Goal: Information Seeking & Learning: Learn about a topic

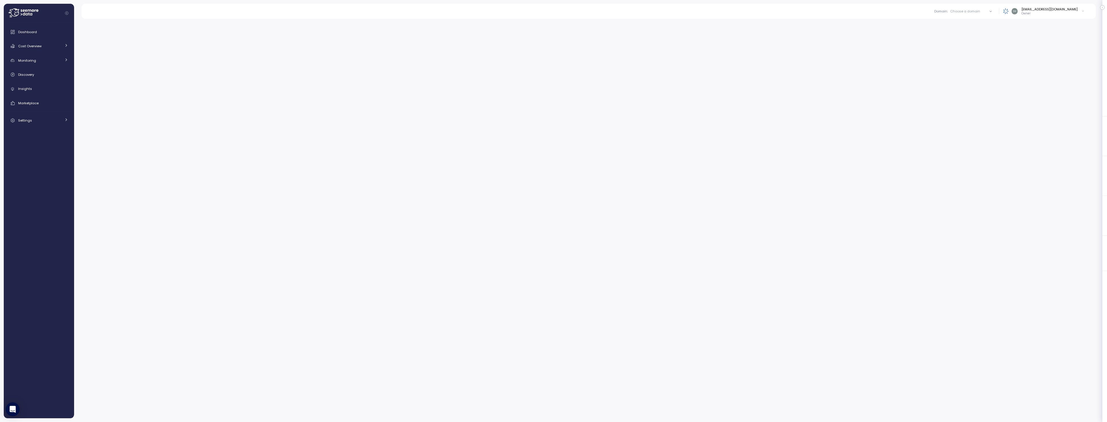
click at [970, 10] on div "Choose a domain" at bounding box center [965, 11] width 30 height 5
click at [29, 33] on span "Dashboard" at bounding box center [27, 32] width 19 height 5
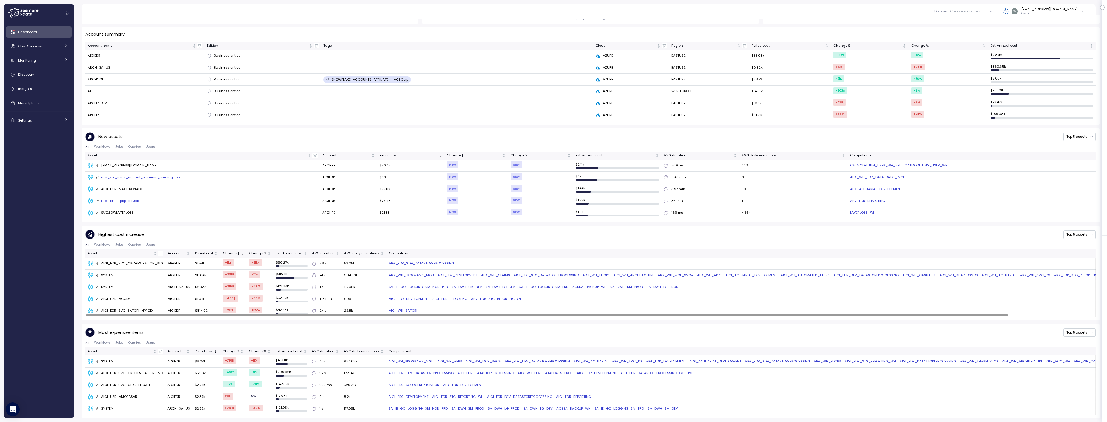
click at [374, 316] on div at bounding box center [547, 315] width 922 height 2
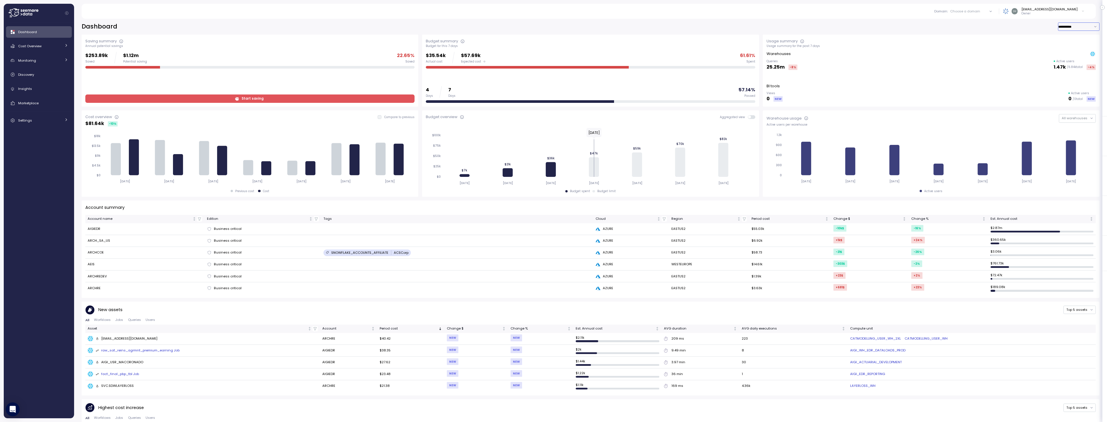
click at [1089, 26] on input "**********" at bounding box center [1078, 26] width 41 height 8
click at [1065, 47] on div "Last 30 days" at bounding box center [1066, 46] width 21 height 5
type input "**********"
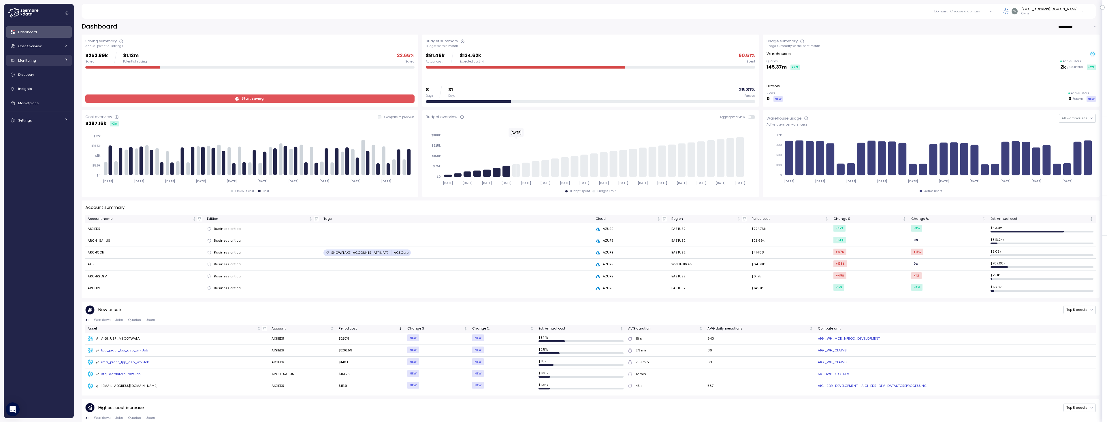
click at [34, 58] on span "Monitoring" at bounding box center [27, 60] width 18 height 5
click at [47, 76] on div "Anomalies" at bounding box center [47, 74] width 42 height 6
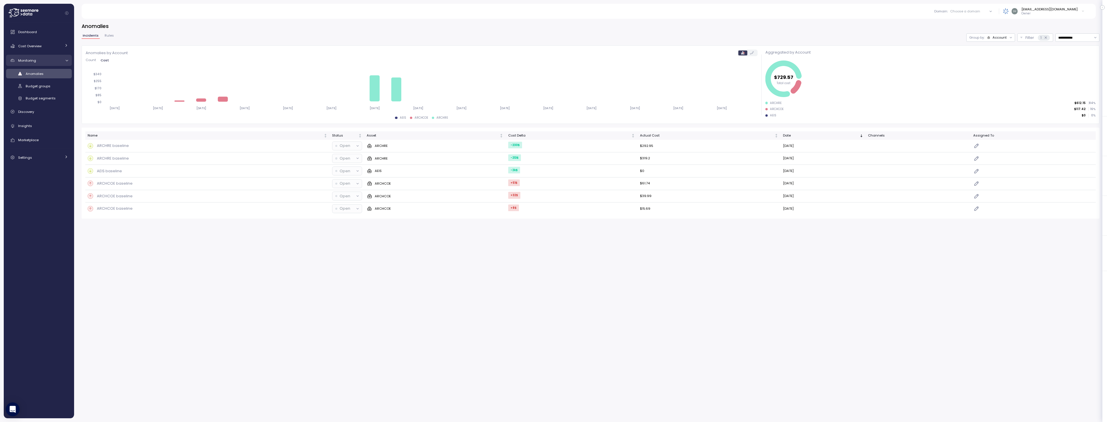
click at [30, 60] on span "Monitoring" at bounding box center [27, 60] width 18 height 5
click at [28, 46] on span "Cost Overview" at bounding box center [29, 46] width 23 height 5
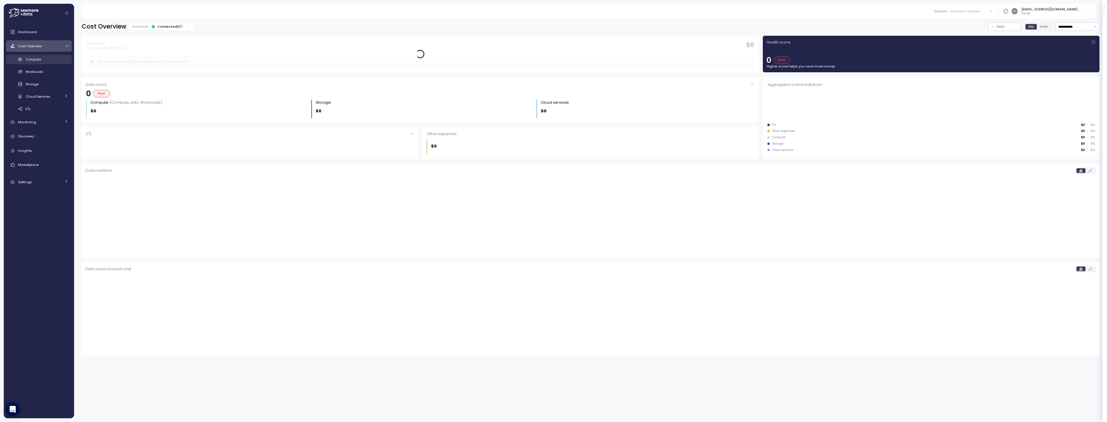
click at [42, 60] on div "Compute" at bounding box center [47, 59] width 42 height 6
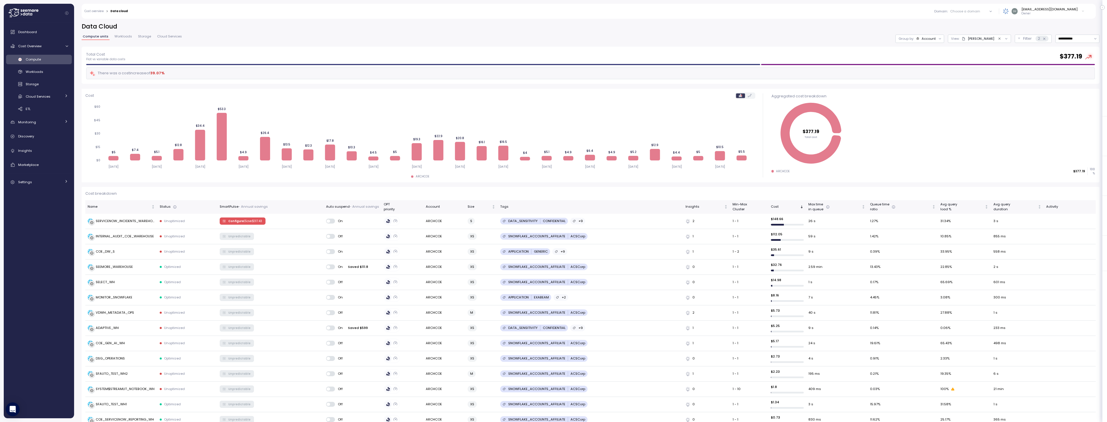
click at [997, 39] on icon "Clear value" at bounding box center [999, 39] width 4 height 4
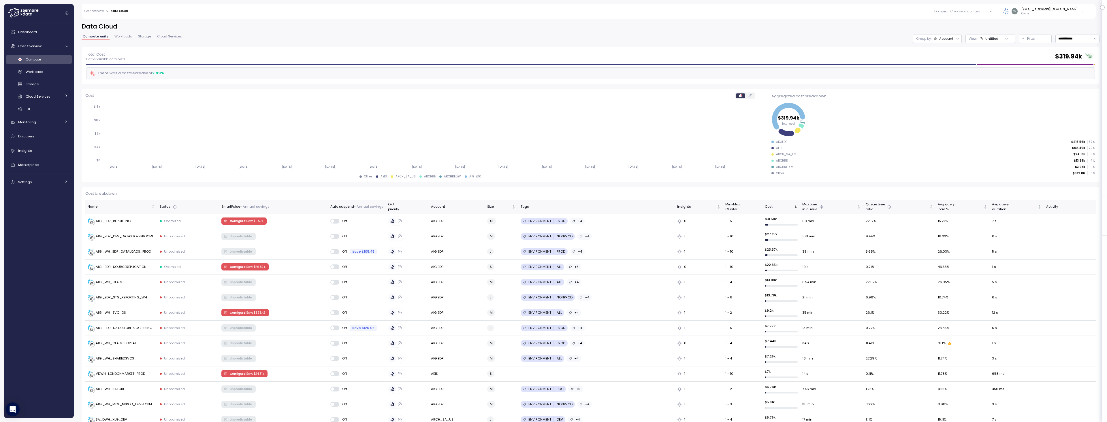
click at [985, 40] on div "Untitled" at bounding box center [991, 38] width 13 height 5
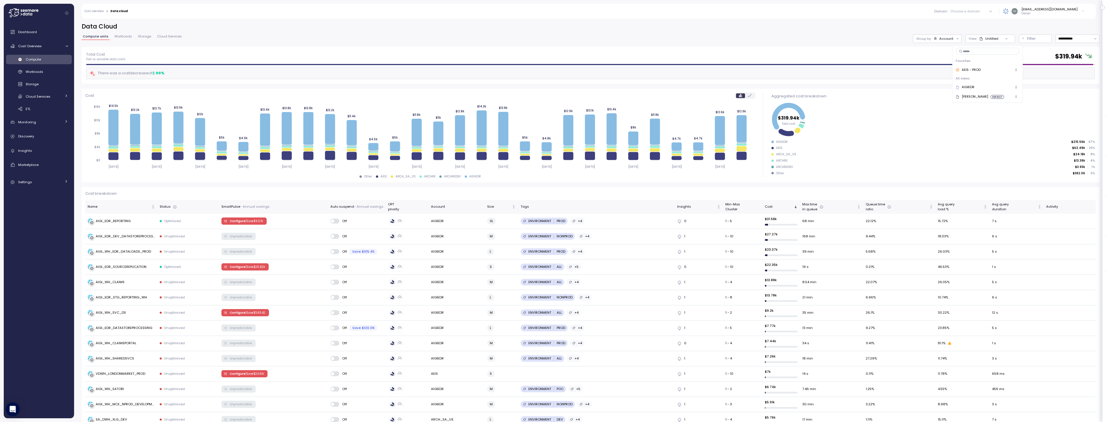
click at [1013, 96] on span "button" at bounding box center [1016, 97] width 6 height 6
click at [939, 40] on div "Account" at bounding box center [946, 38] width 14 height 5
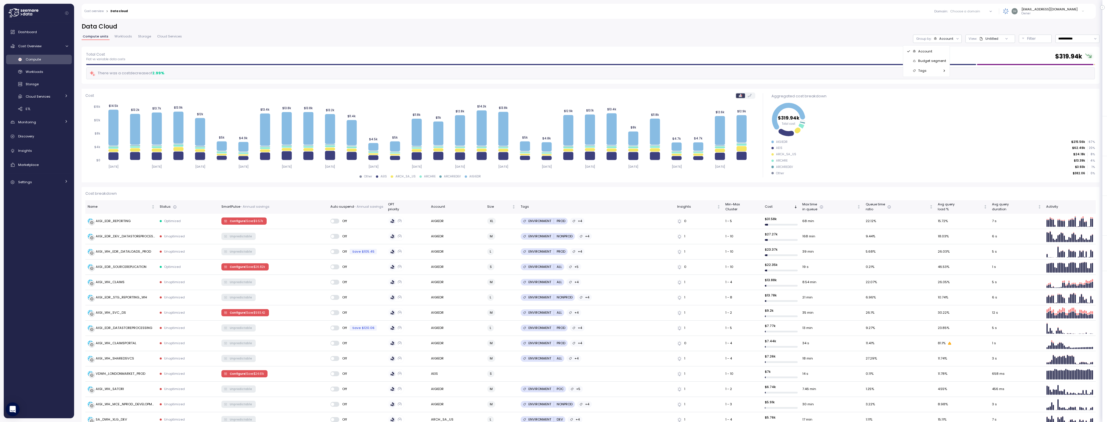
click at [939, 40] on div "Account" at bounding box center [946, 38] width 14 height 5
click at [1028, 42] on button "Filter" at bounding box center [1034, 39] width 33 height 8
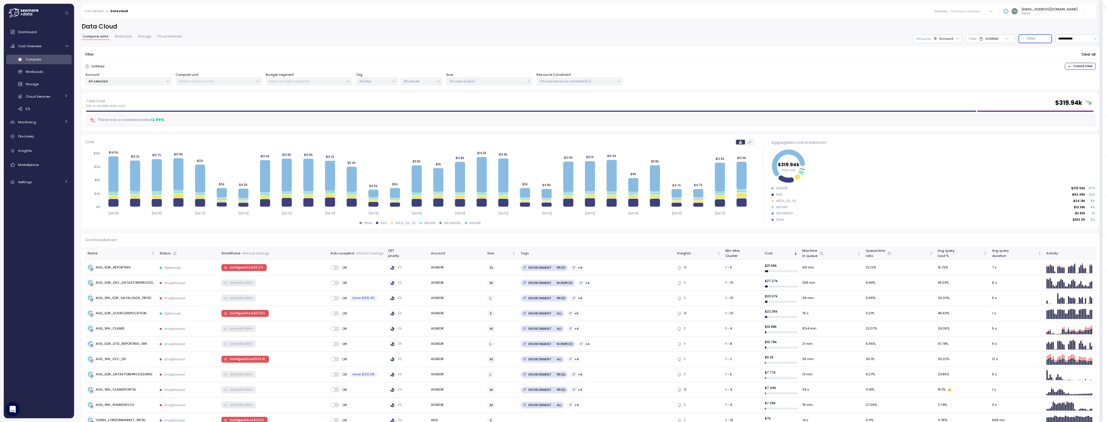
click at [141, 83] on p "All selected" at bounding box center [125, 81] width 75 height 5
click at [145, 134] on span "only" at bounding box center [144, 132] width 7 height 6
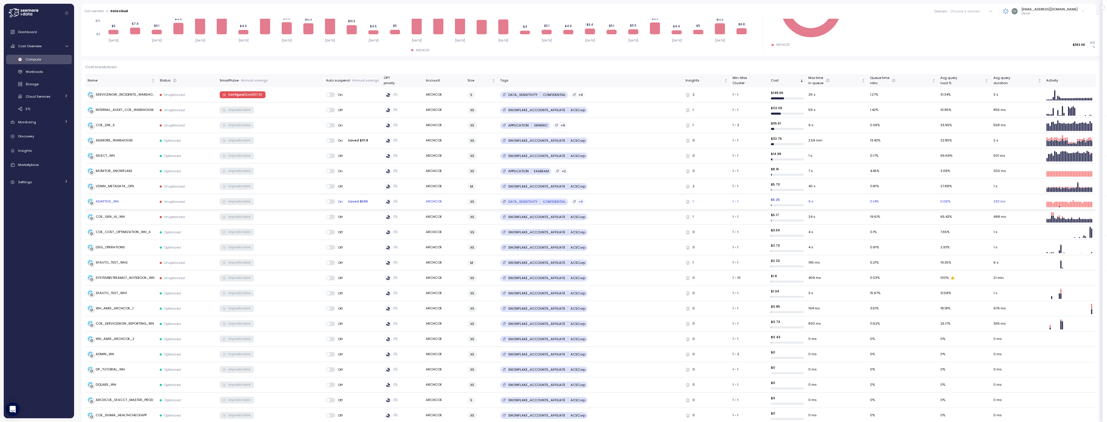
scroll to position [86, 0]
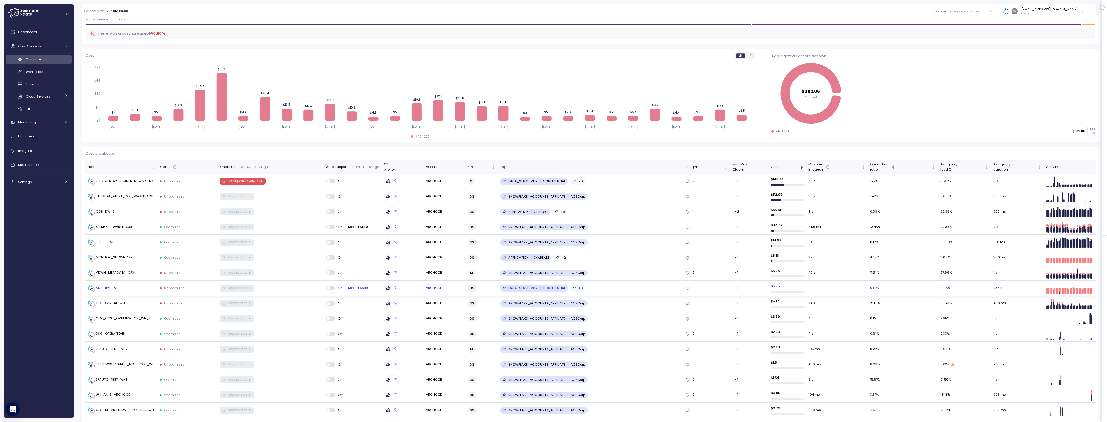
click at [107, 286] on div "ADAPTIVE_WH" at bounding box center [107, 288] width 23 height 5
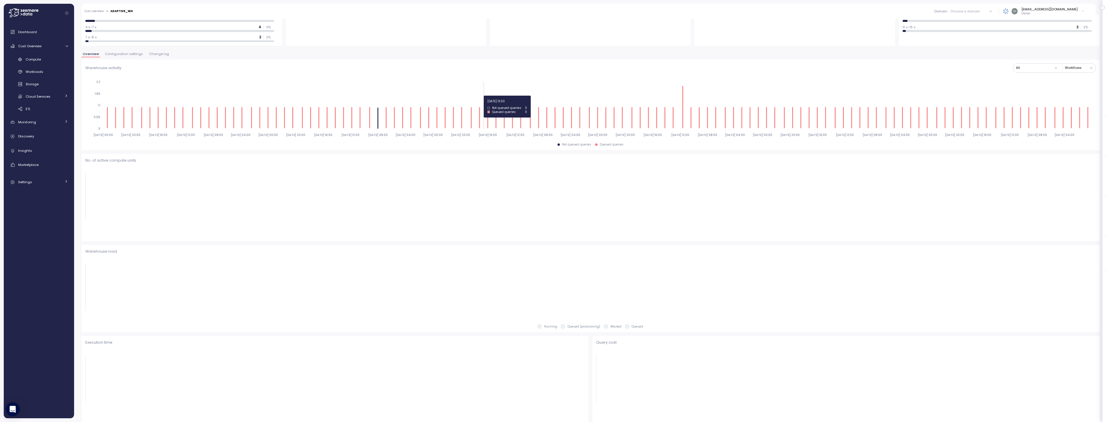
scroll to position [87, 0]
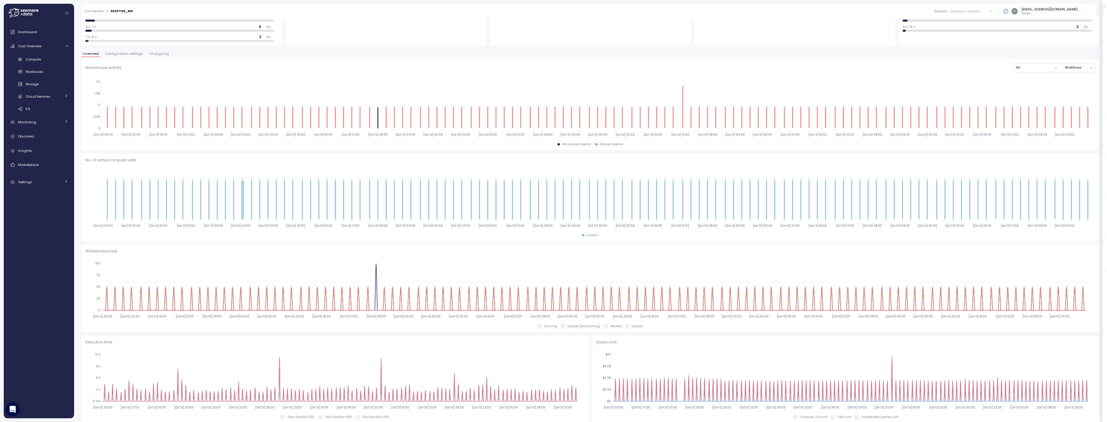
click at [162, 58] on div "Overview Configuration settings Change log" at bounding box center [591, 55] width 1018 height 7
click at [158, 50] on div "**********" at bounding box center [591, 281] width 1018 height 690
click at [156, 53] on span "Change log" at bounding box center [159, 53] width 20 height 3
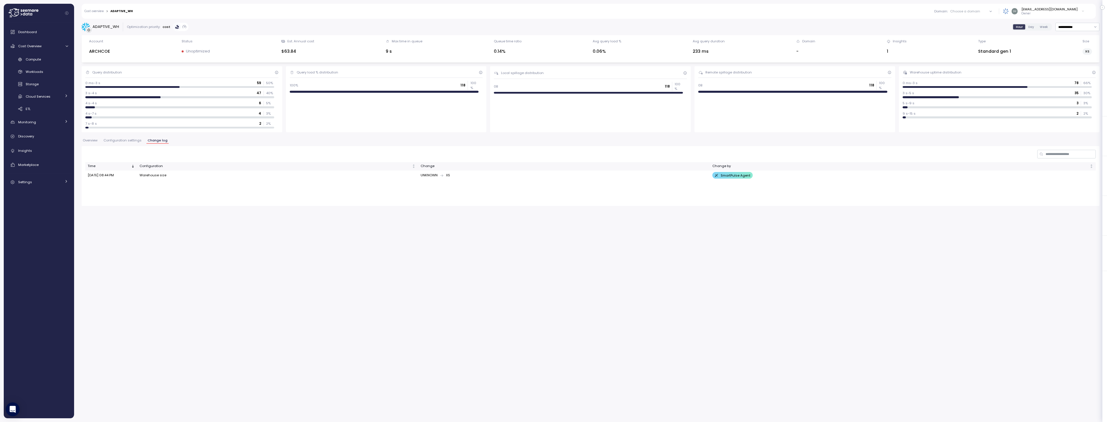
click at [117, 141] on span "Configuration settings" at bounding box center [122, 140] width 38 height 3
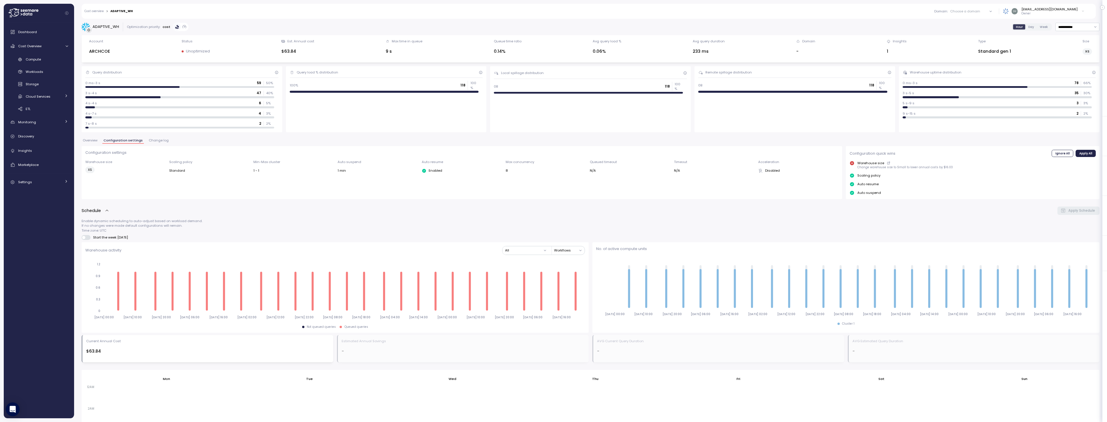
click at [158, 139] on span "Change log" at bounding box center [159, 140] width 20 height 3
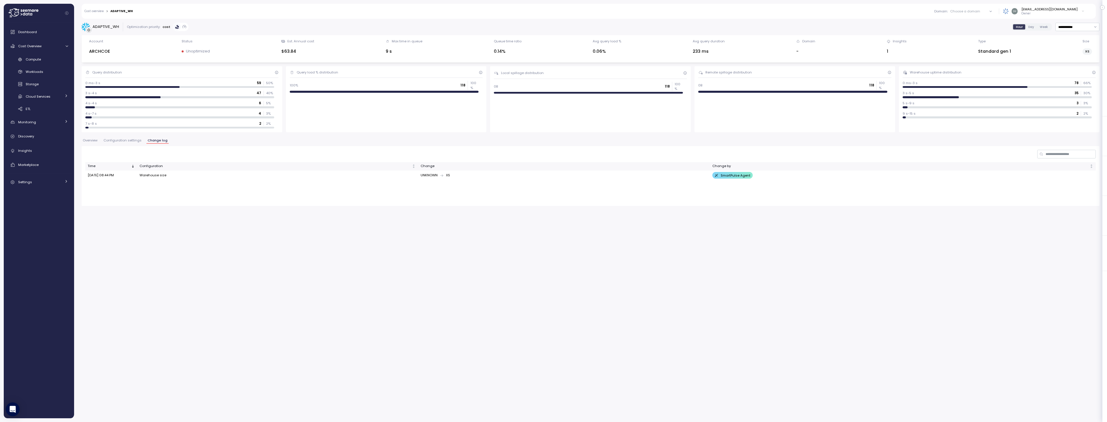
click at [126, 137] on div "**********" at bounding box center [591, 114] width 1018 height 184
click at [125, 140] on span "Configuration settings" at bounding box center [122, 140] width 38 height 3
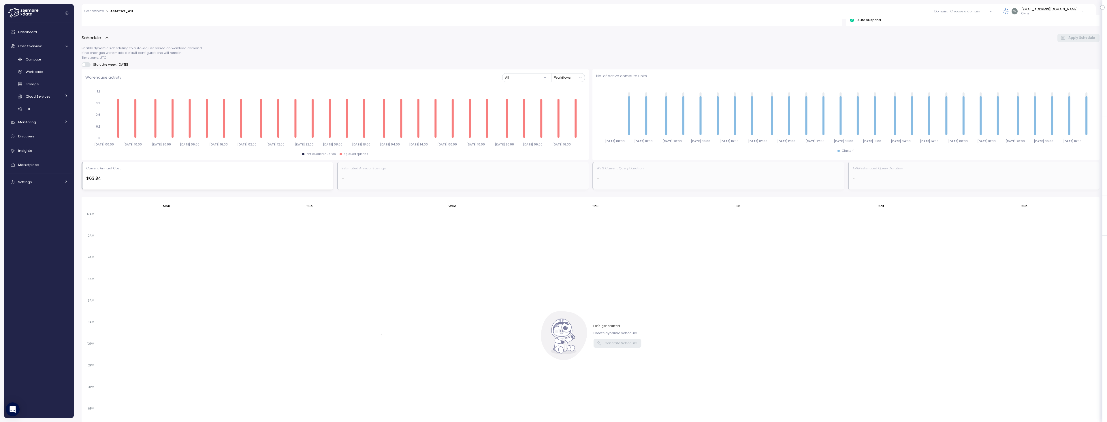
scroll to position [58, 0]
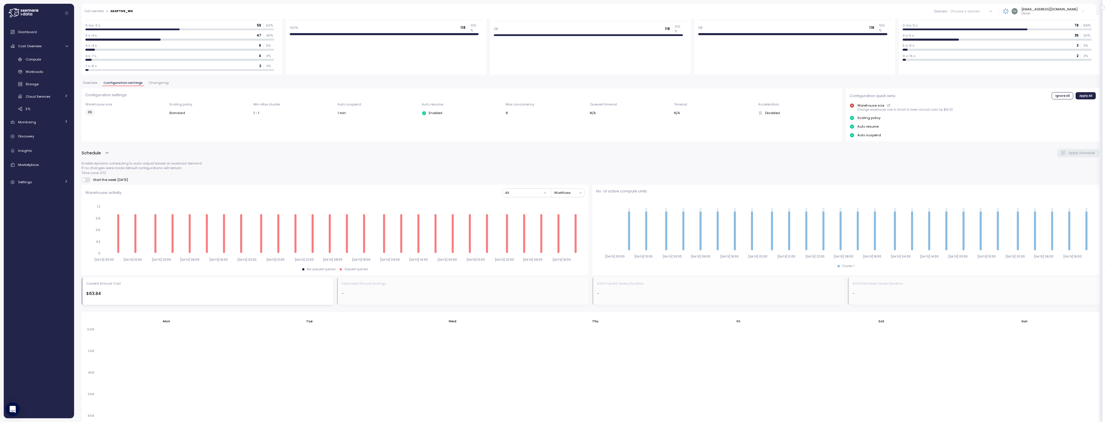
click at [94, 86] on button "Overview" at bounding box center [90, 83] width 17 height 5
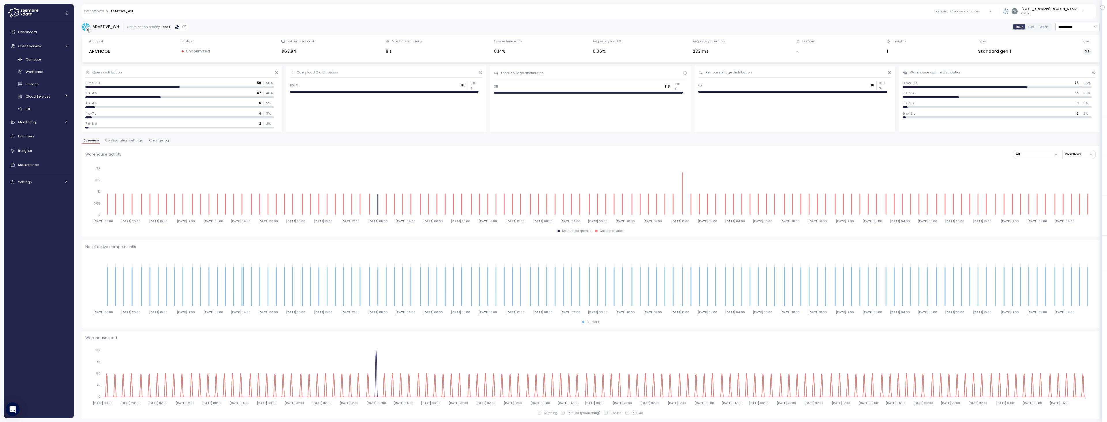
click at [94, 12] on link "Cost overview" at bounding box center [93, 11] width 19 height 3
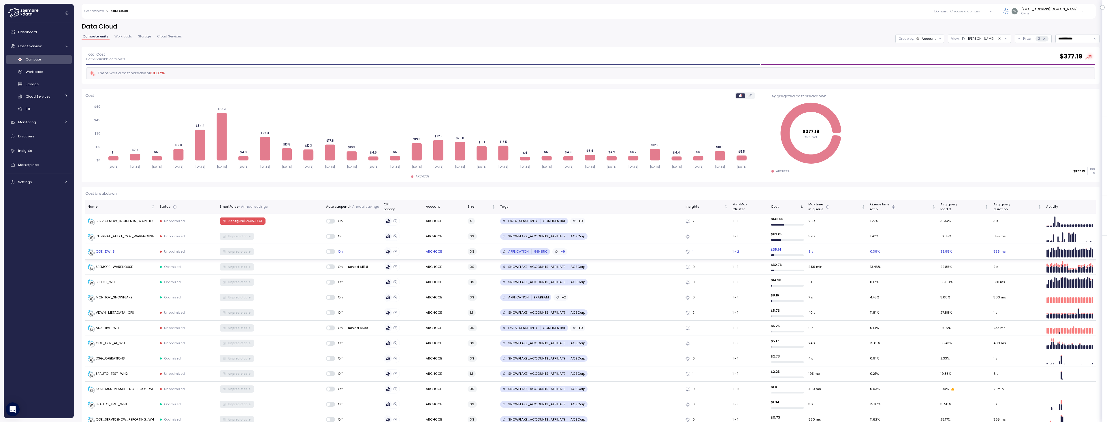
click at [96, 251] on div "COE_DW_S" at bounding box center [105, 251] width 19 height 5
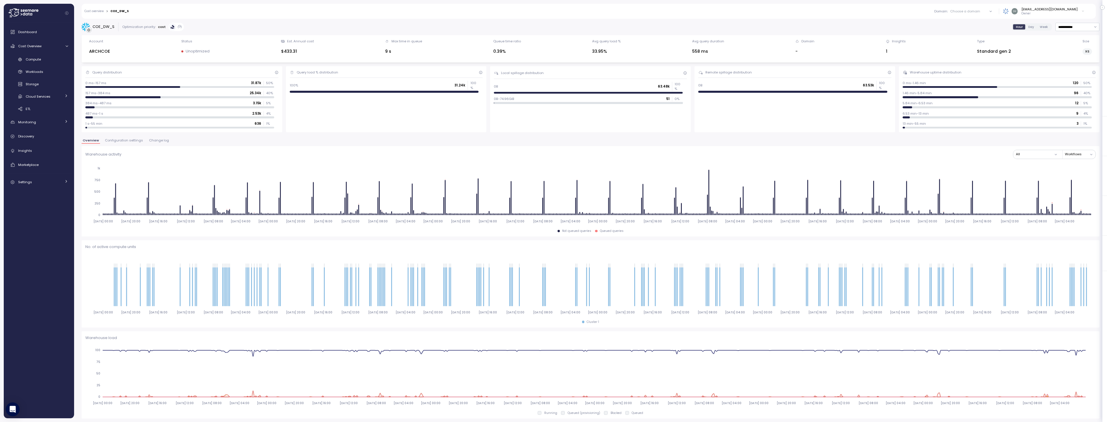
click at [1083, 11] on icon at bounding box center [1082, 11] width 3 height 7
click at [795, 11] on div "Domain : Choose a domain All domains AIGI Aii Enterprise Reporting Aii Enterpri…" at bounding box center [610, 11] width 955 height 15
click at [97, 11] on link "Cost overview" at bounding box center [93, 11] width 19 height 3
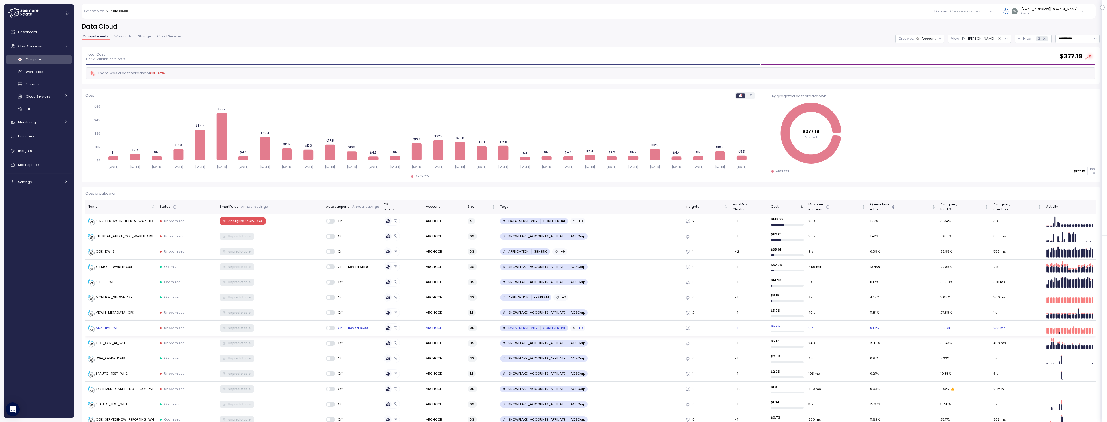
click at [109, 328] on div "ADAPTIVE_WH" at bounding box center [107, 328] width 23 height 5
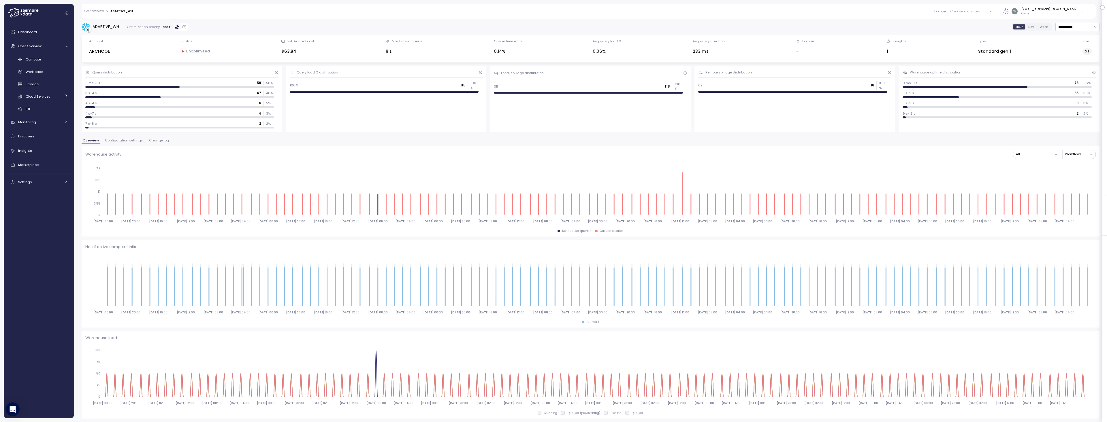
click at [158, 142] on span "Change log" at bounding box center [159, 140] width 20 height 3
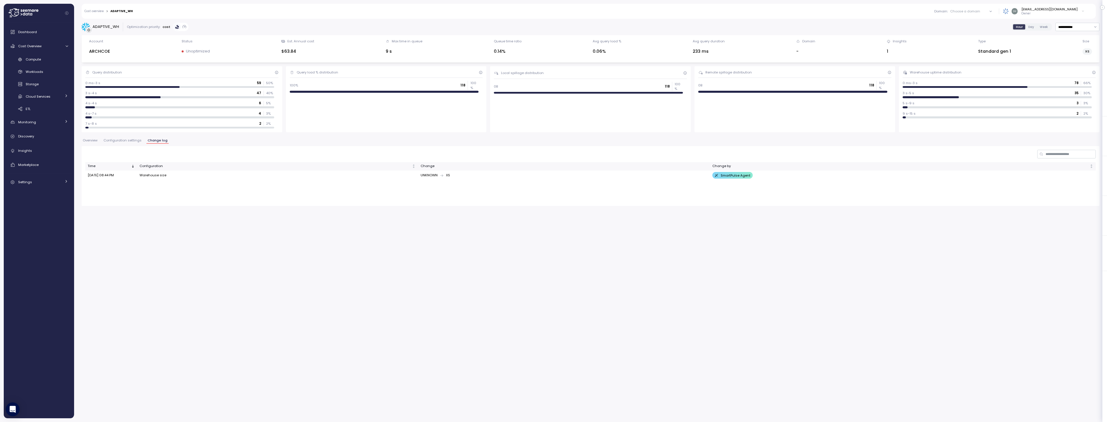
click at [122, 142] on span "Configuration settings" at bounding box center [122, 140] width 38 height 3
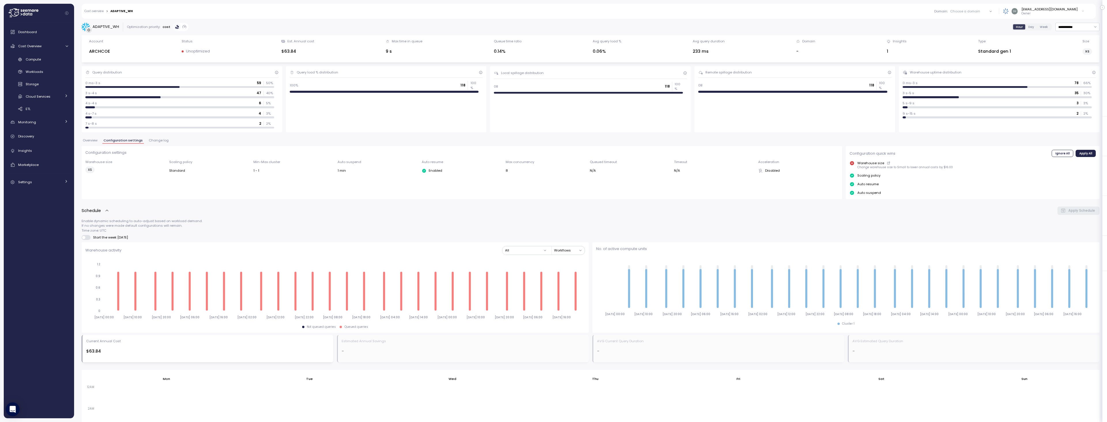
click at [91, 139] on span "Overview" at bounding box center [90, 140] width 15 height 3
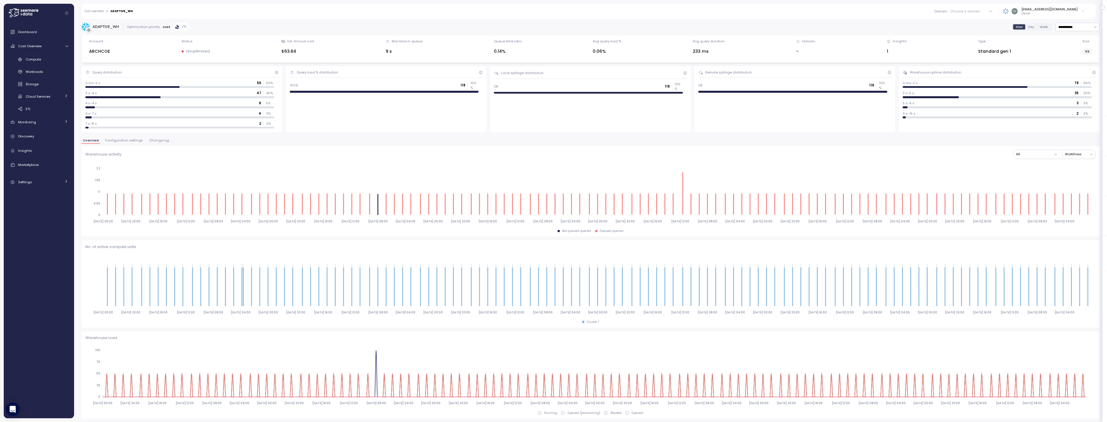
click at [92, 12] on link "Cost overview" at bounding box center [93, 11] width 19 height 3
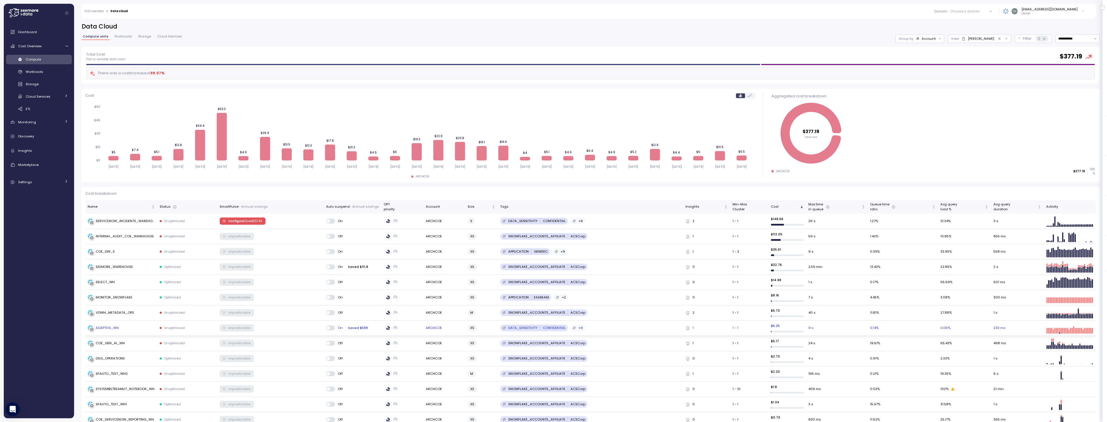
click at [356, 327] on div "Saved $599" at bounding box center [358, 327] width 24 height 5
click at [362, 329] on div "Saved $599" at bounding box center [358, 327] width 24 height 5
click at [350, 329] on div "Saved $599" at bounding box center [358, 327] width 24 height 5
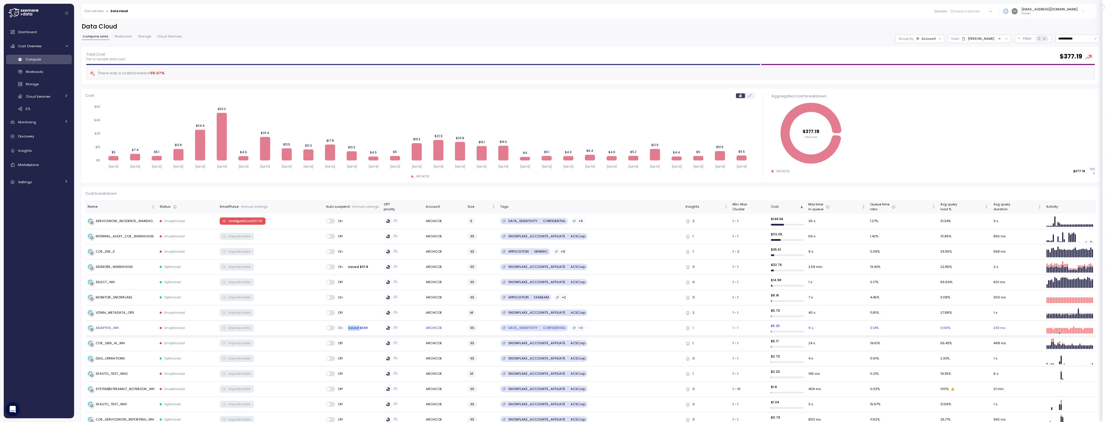
click at [350, 329] on div "Saved $599" at bounding box center [358, 327] width 24 height 5
click at [116, 328] on div "ADAPTIVE_WH" at bounding box center [107, 328] width 23 height 5
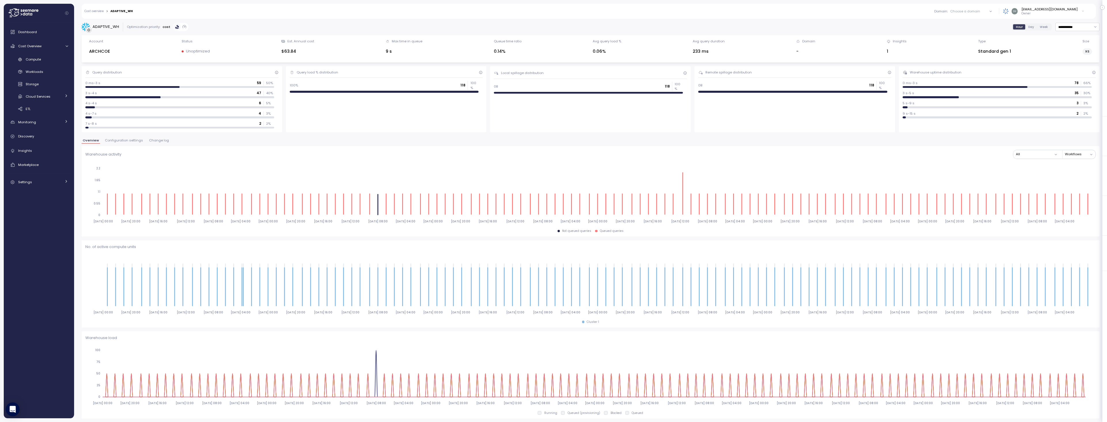
click at [107, 29] on div "ADAPTIVE_WH" at bounding box center [106, 27] width 27 height 6
copy div "ADAPTIVE_WH"
